Goal: Task Accomplishment & Management: Use online tool/utility

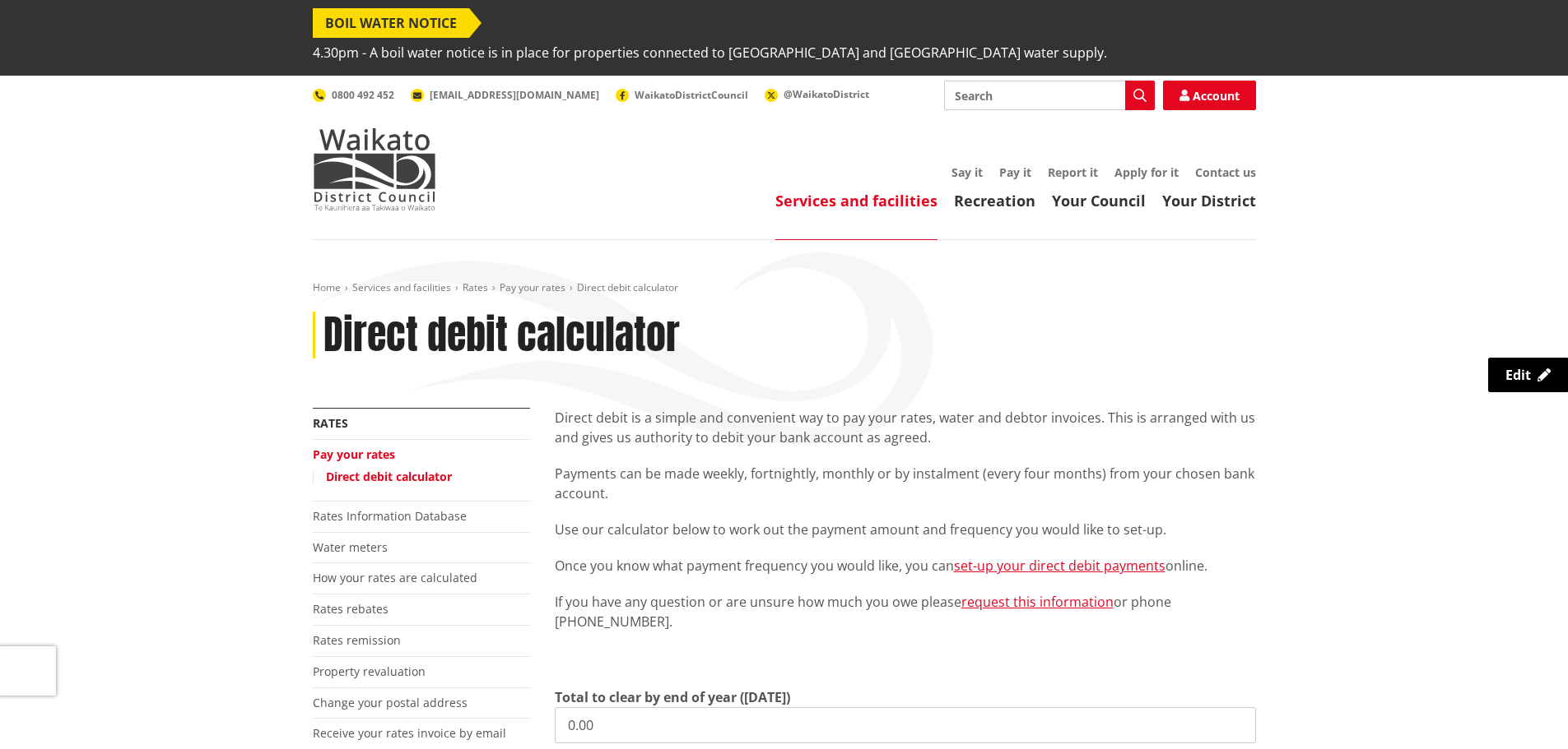
click at [791, 412] on p "Direct debit is a simple and convenient way to pay your rates, water and debtor…" at bounding box center [905, 427] width 701 height 39
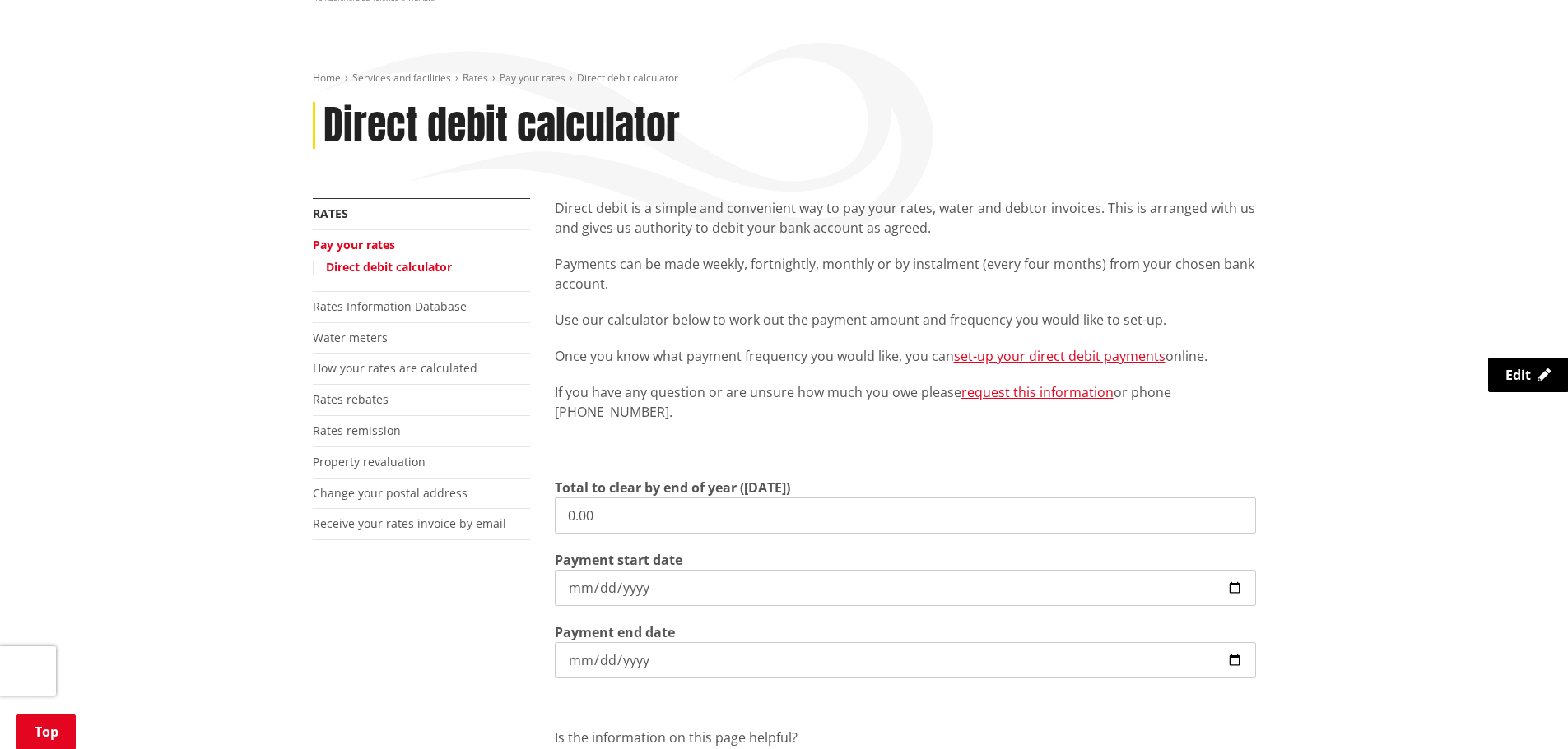
scroll to position [246, 0]
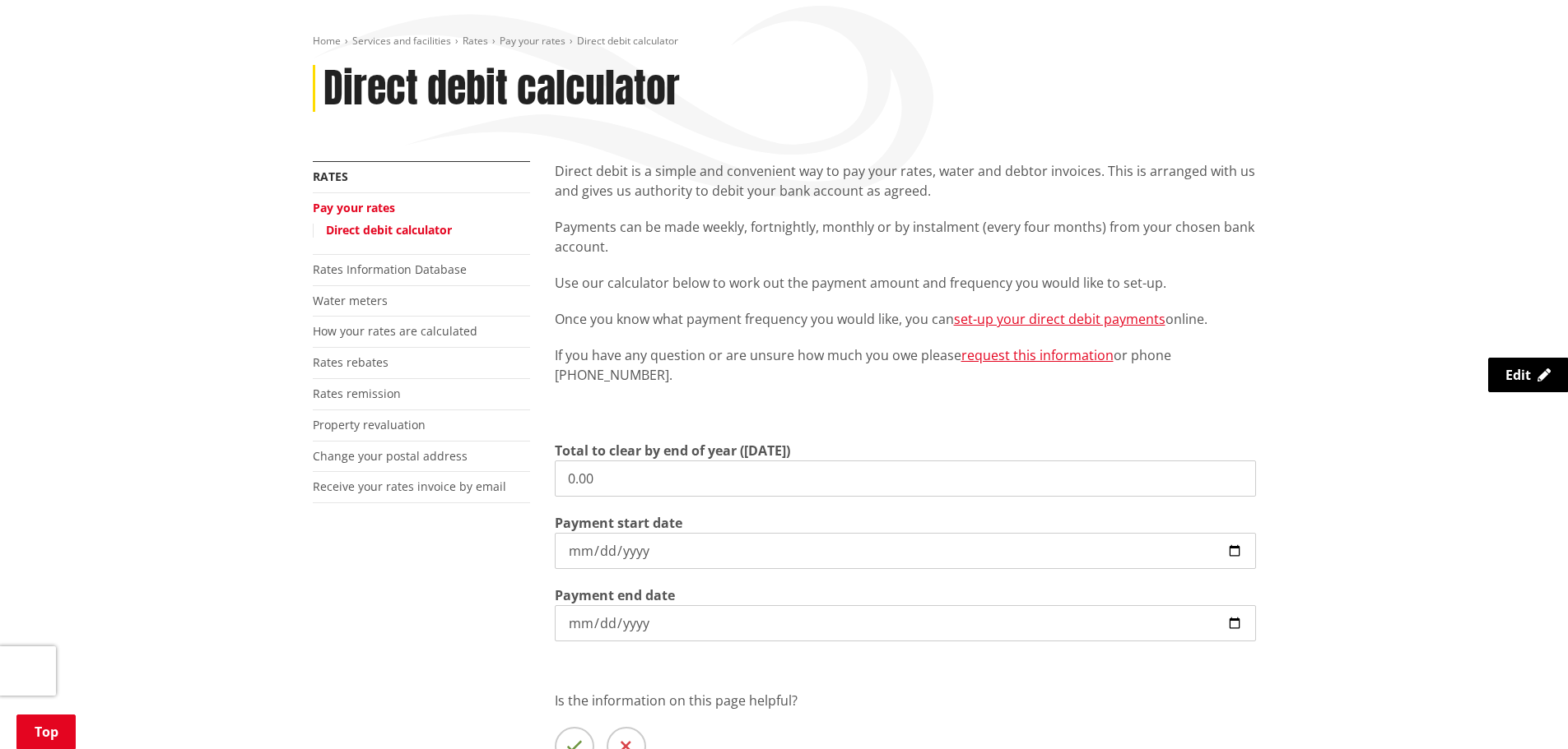
click at [695, 461] on input "0.00" at bounding box center [905, 478] width 701 height 36
click at [706, 461] on input "0.00" at bounding box center [905, 478] width 701 height 36
type input "4,063.90"
click at [725, 401] on p at bounding box center [905, 413] width 701 height 23
